Goal: Transaction & Acquisition: Purchase product/service

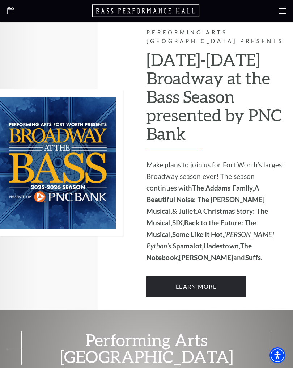
scroll to position [436, 0]
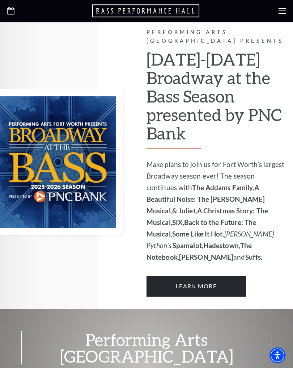
click at [188, 276] on link "Learn More" at bounding box center [196, 286] width 99 height 20
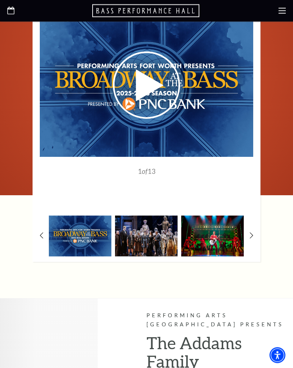
scroll to position [498, 0]
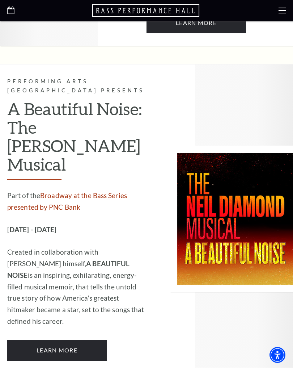
scroll to position [1127, 0]
click at [44, 340] on link "Learn More" at bounding box center [56, 350] width 99 height 20
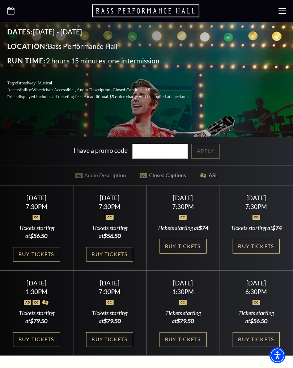
scroll to position [186, 0]
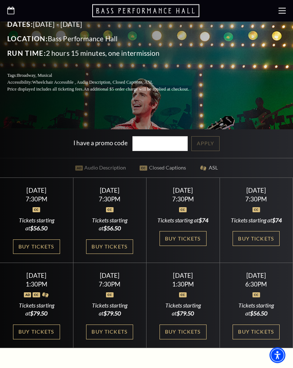
click at [110, 254] on link "Buy Tickets" at bounding box center [109, 247] width 47 height 15
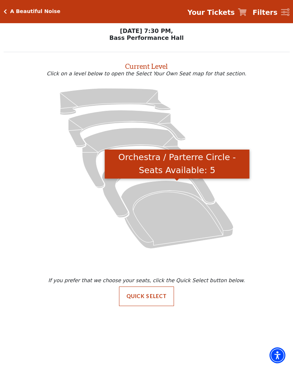
click at [167, 212] on icon "Orchestra / Parterre Circle - Seats Available: 5" at bounding box center [177, 214] width 113 height 68
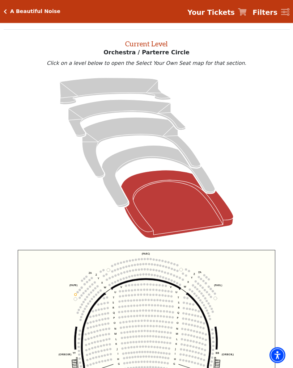
scroll to position [27, 0]
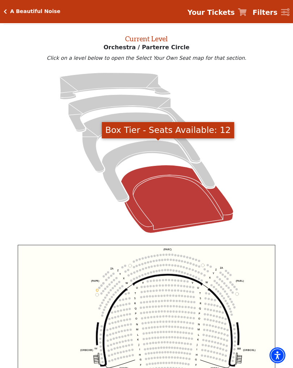
click at [117, 161] on icon "Box Tier - Seats Available: 12" at bounding box center [158, 171] width 113 height 62
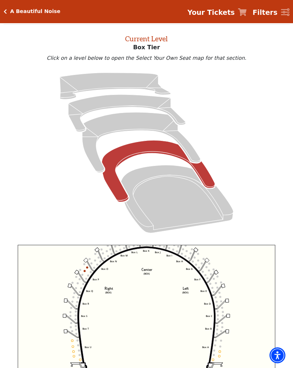
click at [111, 127] on icon "Mezzanine - Seats Available: 33" at bounding box center [141, 142] width 118 height 60
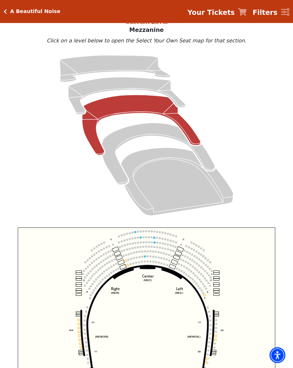
scroll to position [46, 0]
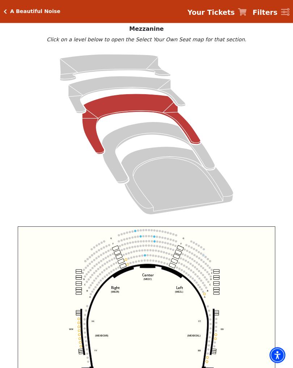
click at [11, 8] on div "A Beautiful Noise Your Tickets Filters" at bounding box center [146, 11] width 293 height 23
click at [11, 13] on h5 "A Beautiful Noise" at bounding box center [35, 11] width 50 height 6
click at [20, 13] on h5 "A Beautiful Noise" at bounding box center [35, 11] width 50 height 6
click at [20, 14] on h5 "A Beautiful Noise" at bounding box center [35, 11] width 50 height 6
click at [5, 13] on icon "Click here to go back to filters" at bounding box center [5, 11] width 3 height 5
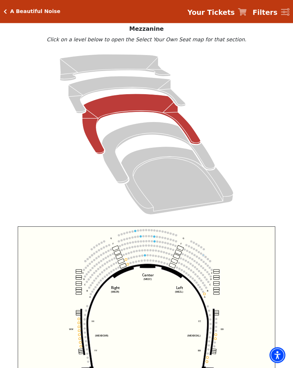
click at [4, 10] on icon "Click here to go back to filters" at bounding box center [5, 11] width 3 height 5
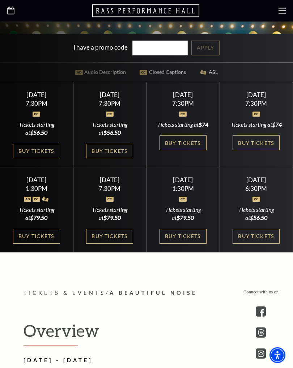
scroll to position [284, 0]
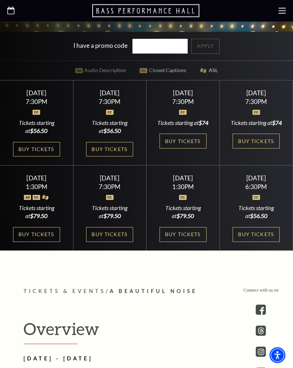
click at [29, 155] on link "Buy Tickets" at bounding box center [36, 149] width 47 height 15
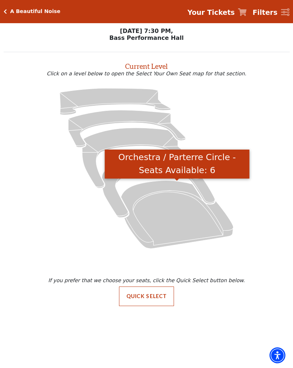
click at [175, 219] on icon "Orchestra / Parterre Circle - Seats Available: 6" at bounding box center [177, 214] width 113 height 68
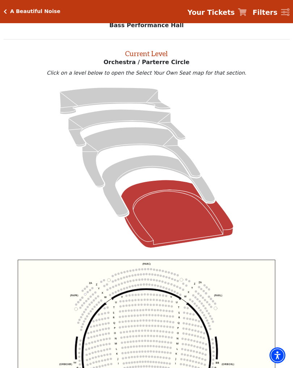
scroll to position [27, 0]
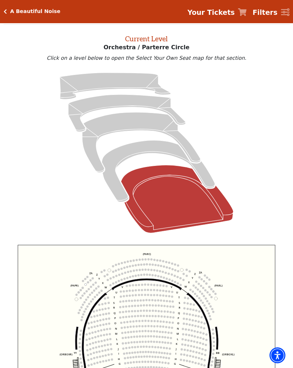
click at [10, 13] on h5 "A Beautiful Noise" at bounding box center [35, 11] width 50 height 6
click at [16, 12] on h5 "A Beautiful Noise" at bounding box center [35, 11] width 50 height 6
click at [6, 10] on icon "Click here to go back to filters" at bounding box center [5, 11] width 3 height 5
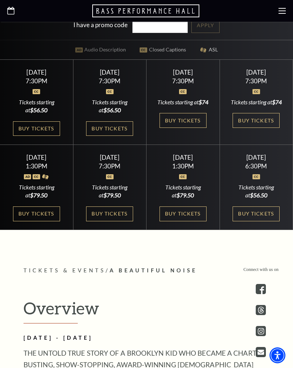
scroll to position [304, 0]
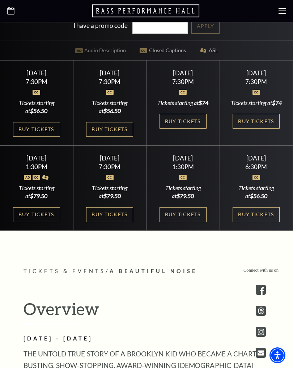
click at [186, 126] on link "Buy Tickets" at bounding box center [183, 121] width 47 height 15
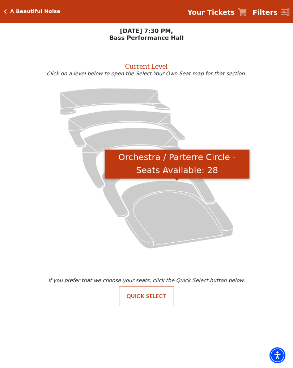
click at [157, 214] on icon "Orchestra / Parterre Circle - Seats Available: 28" at bounding box center [177, 214] width 113 height 68
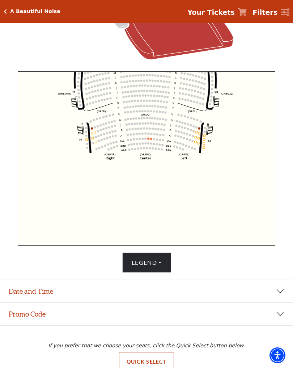
scroll to position [203, 0]
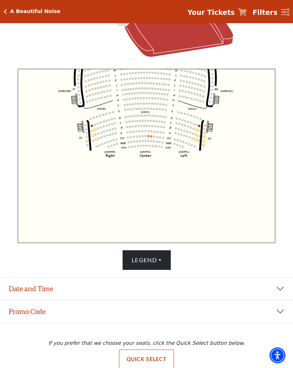
click at [135, 262] on button "Legend" at bounding box center [146, 260] width 49 height 20
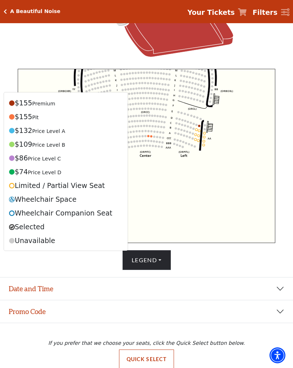
click at [103, 304] on button "Promo Code" at bounding box center [146, 311] width 293 height 22
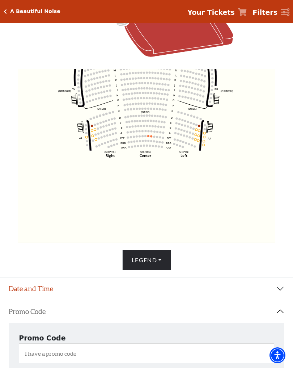
click at [131, 265] on button "Legend" at bounding box center [146, 260] width 49 height 20
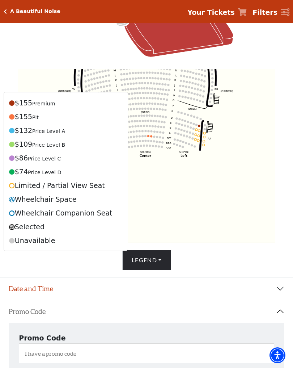
click at [138, 314] on button "Promo Code" at bounding box center [146, 311] width 293 height 22
